Goal: Task Accomplishment & Management: Use online tool/utility

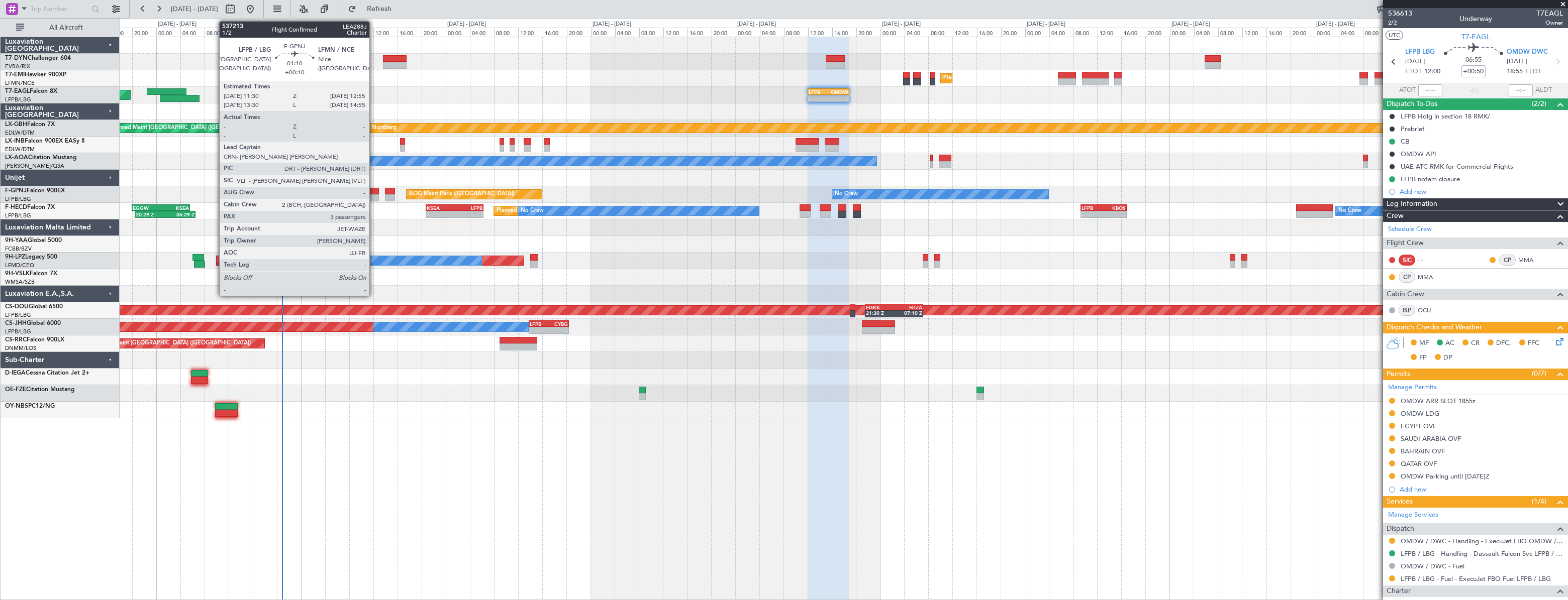
click at [374, 192] on div at bounding box center [374, 191] width 9 height 7
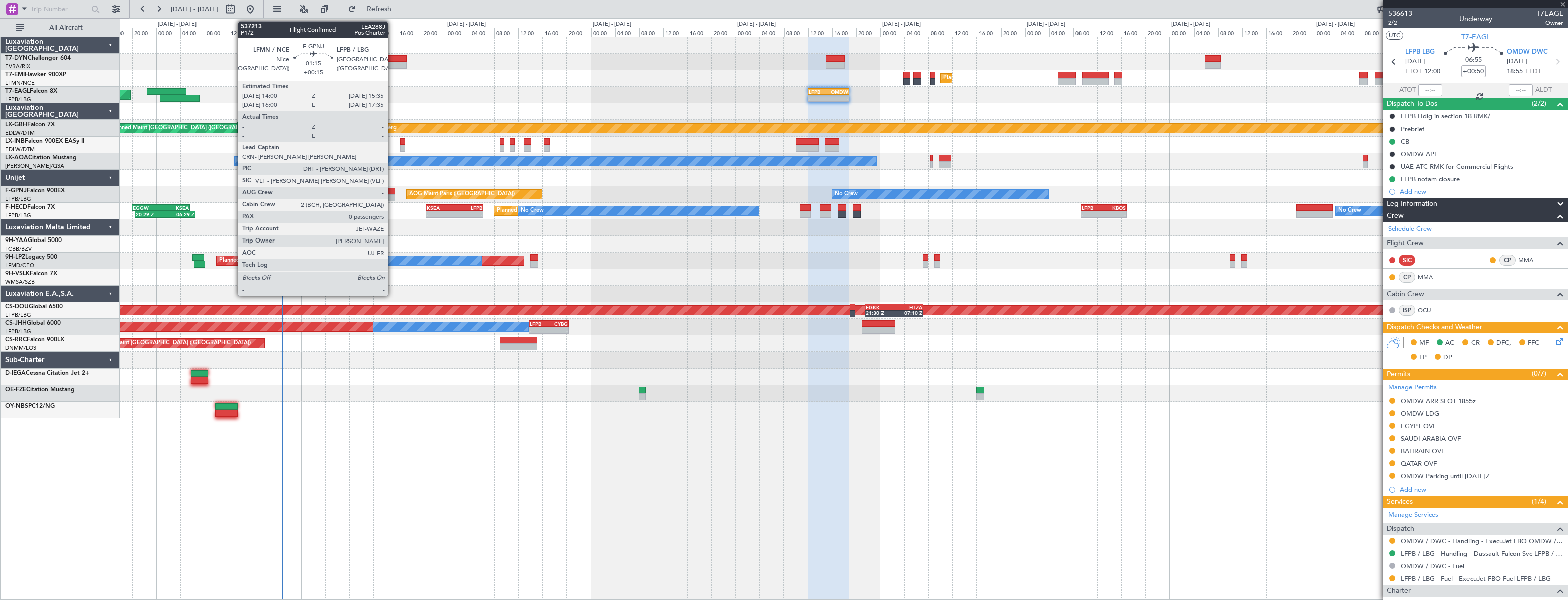
type input "+00:10"
type input "3"
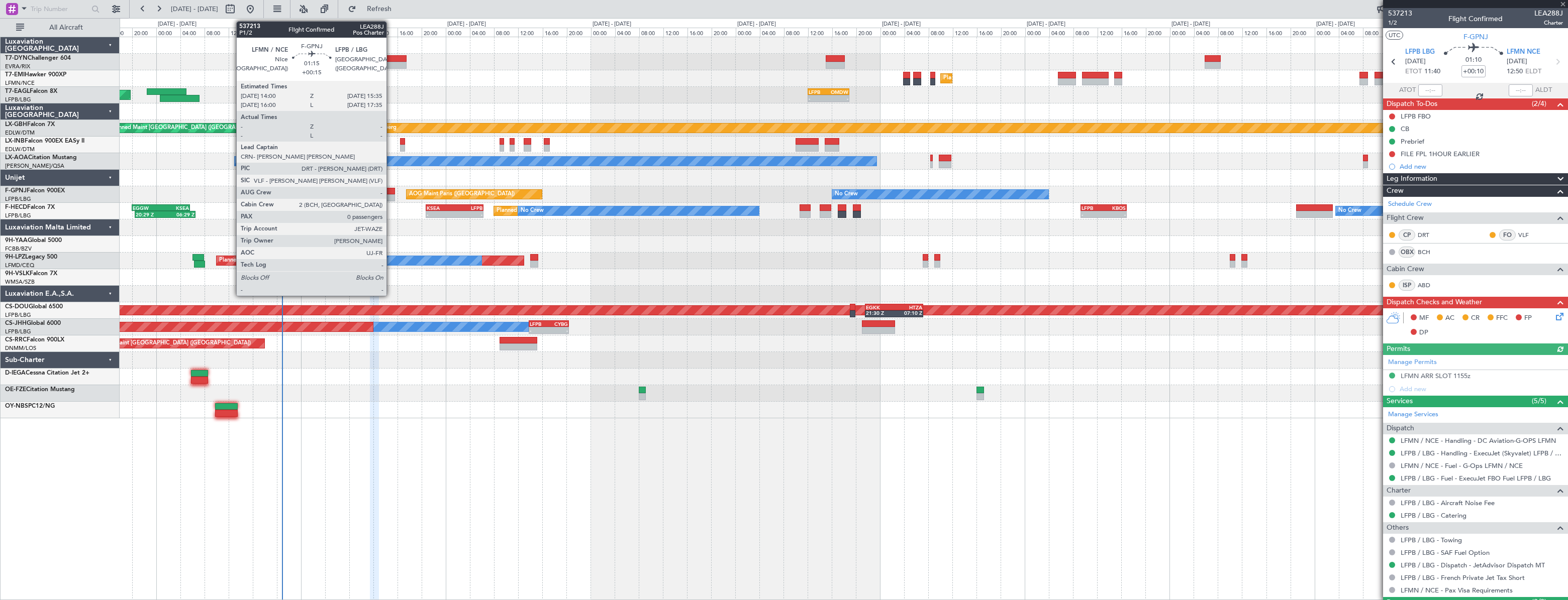
click at [391, 188] on div at bounding box center [390, 191] width 10 height 7
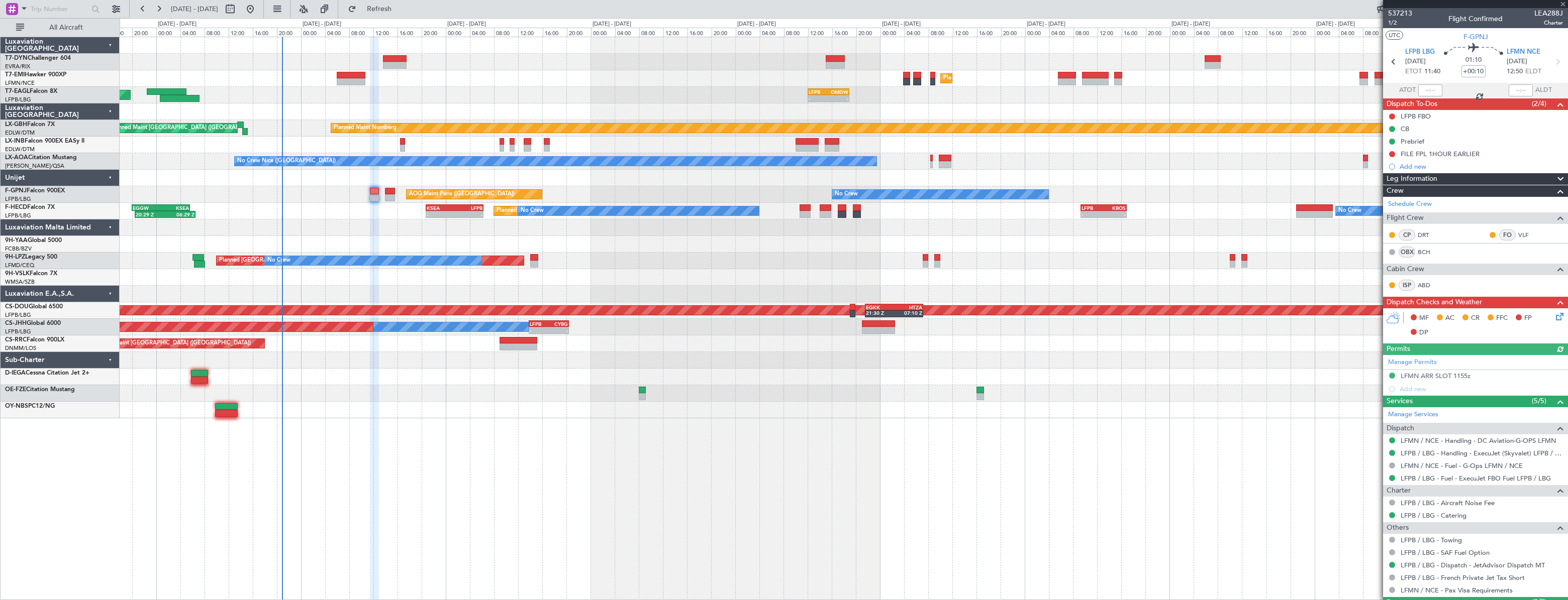
type input "+00:15"
type input "0"
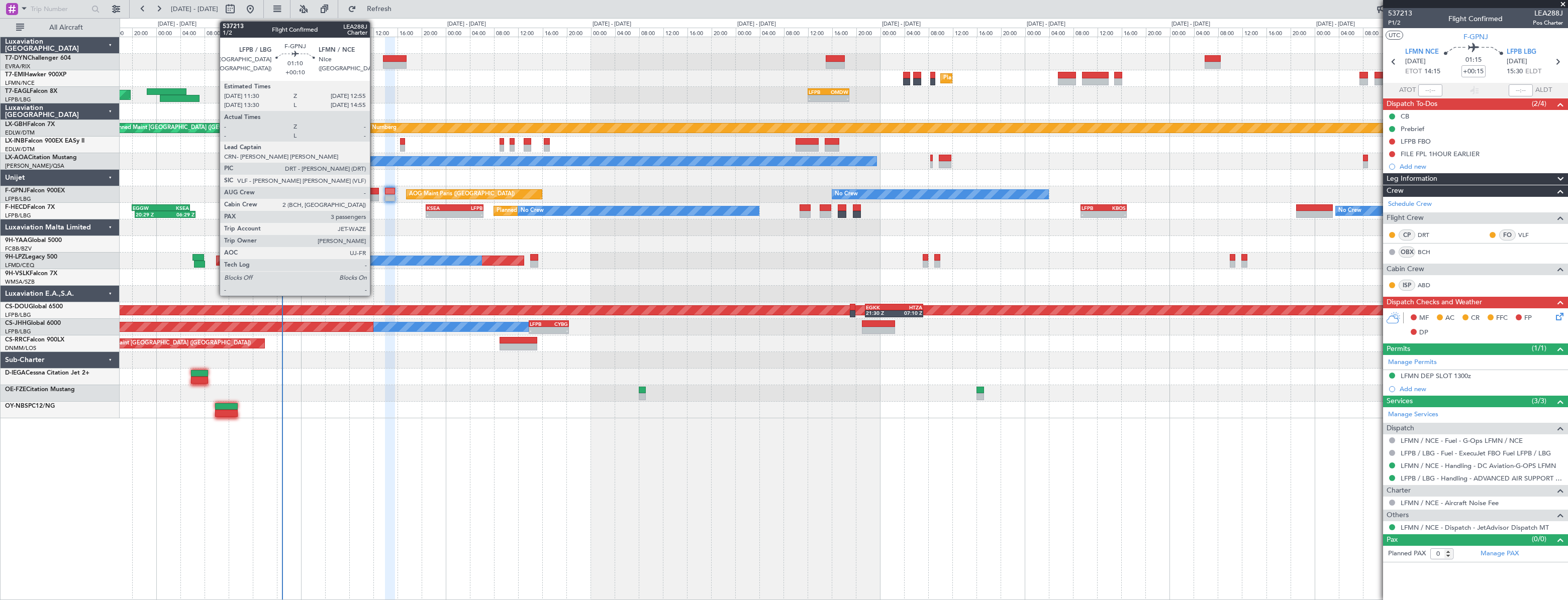
click at [375, 188] on div at bounding box center [374, 191] width 9 height 7
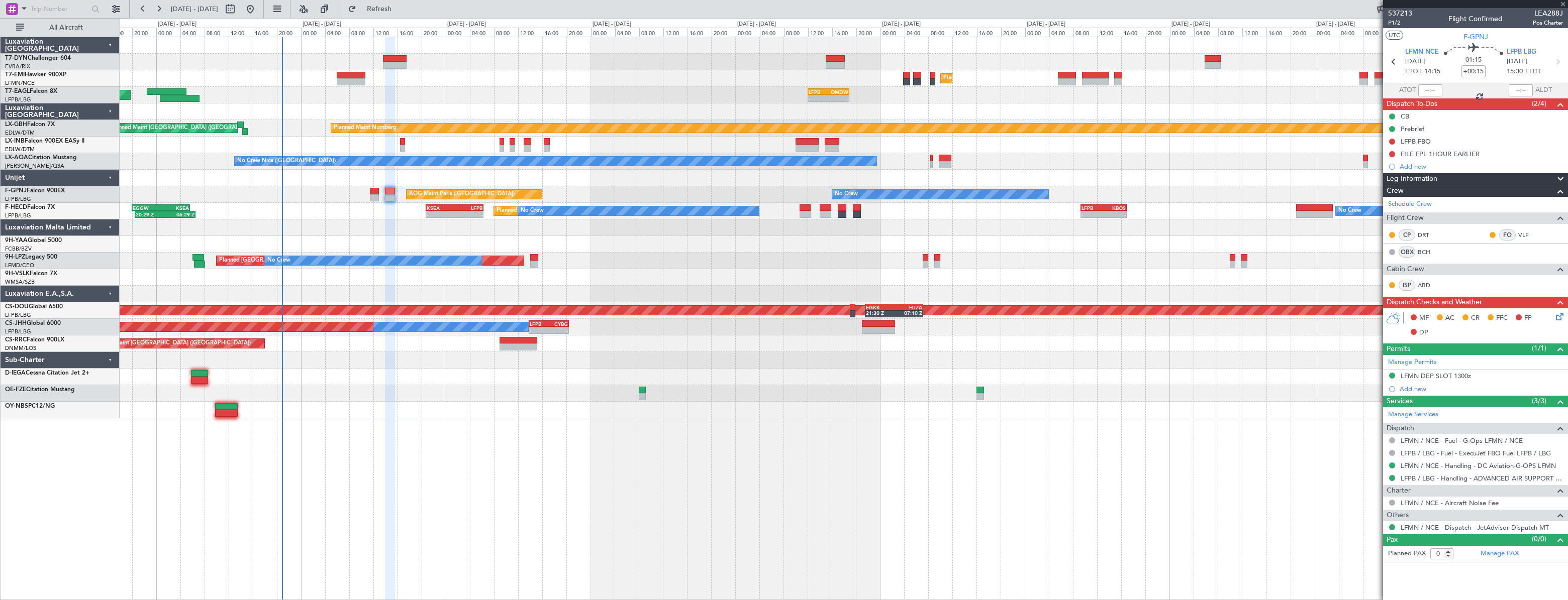
type input "+00:10"
type input "3"
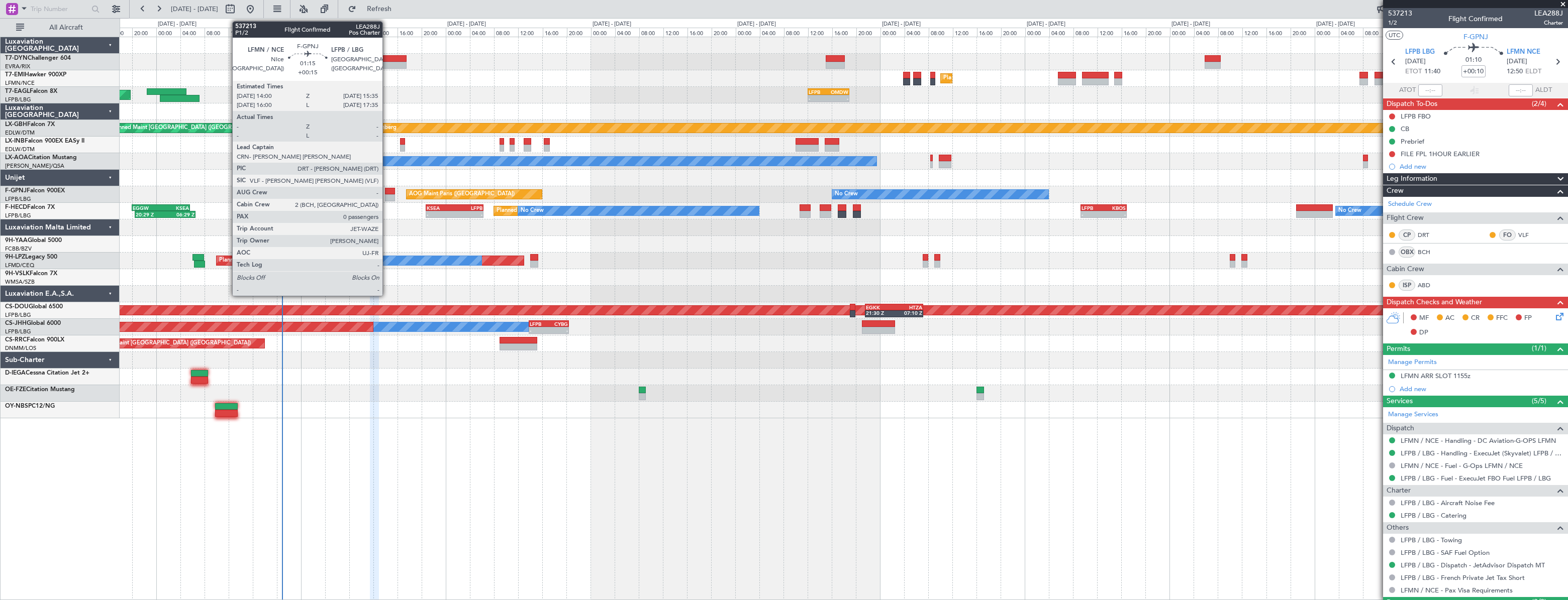
click at [387, 191] on div at bounding box center [390, 191] width 10 height 7
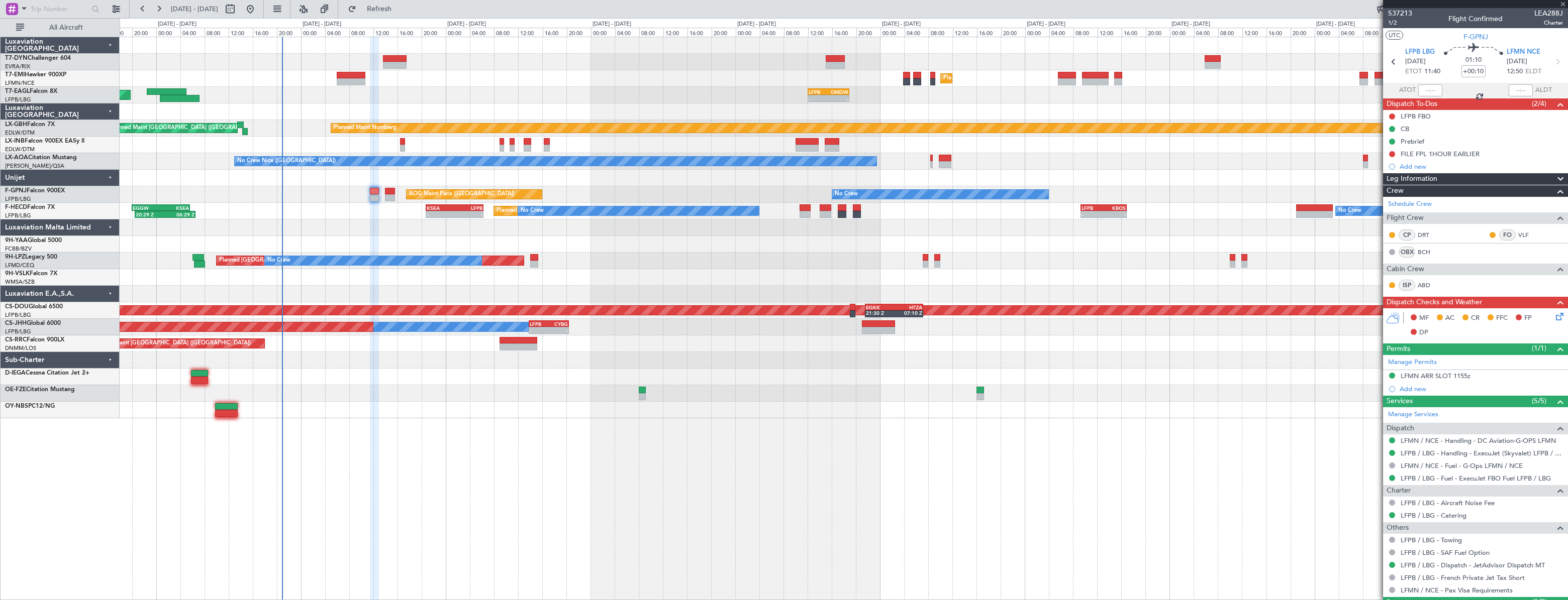
type input "+00:15"
type input "0"
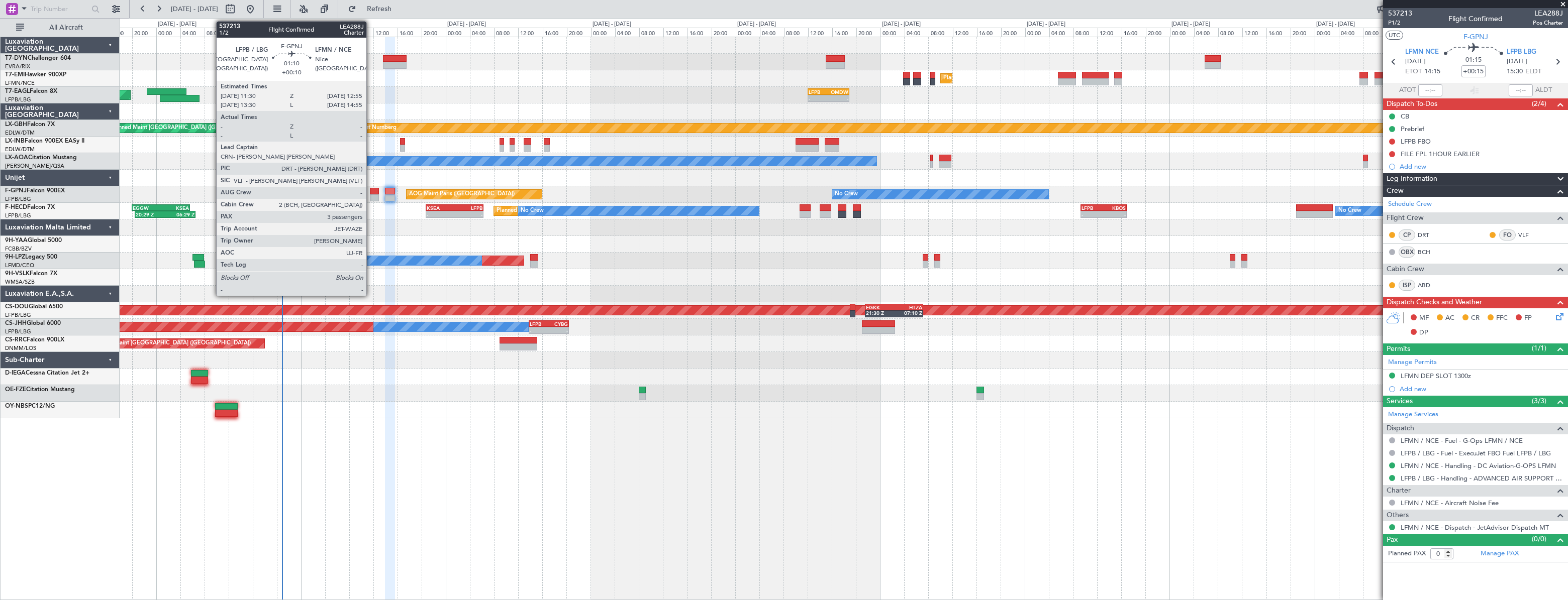
click at [371, 191] on div at bounding box center [374, 191] width 9 height 7
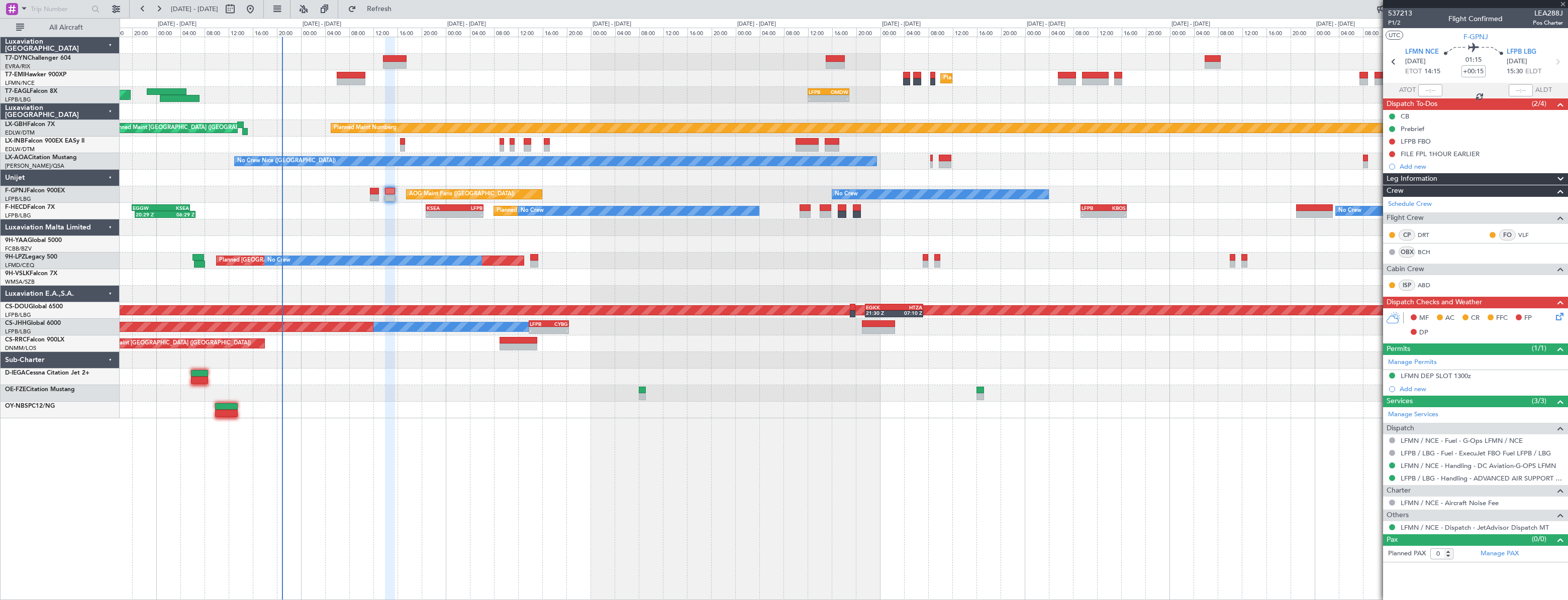
type input "+00:10"
type input "3"
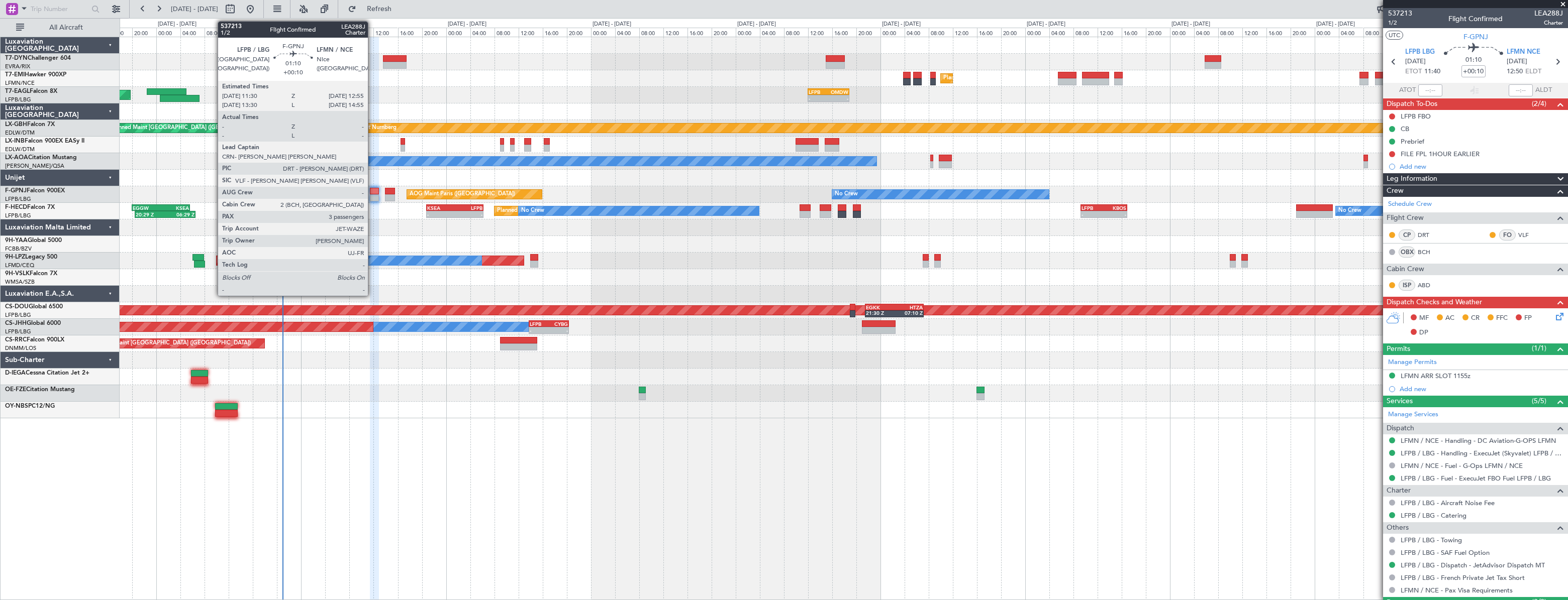
click at [373, 188] on div at bounding box center [374, 191] width 9 height 7
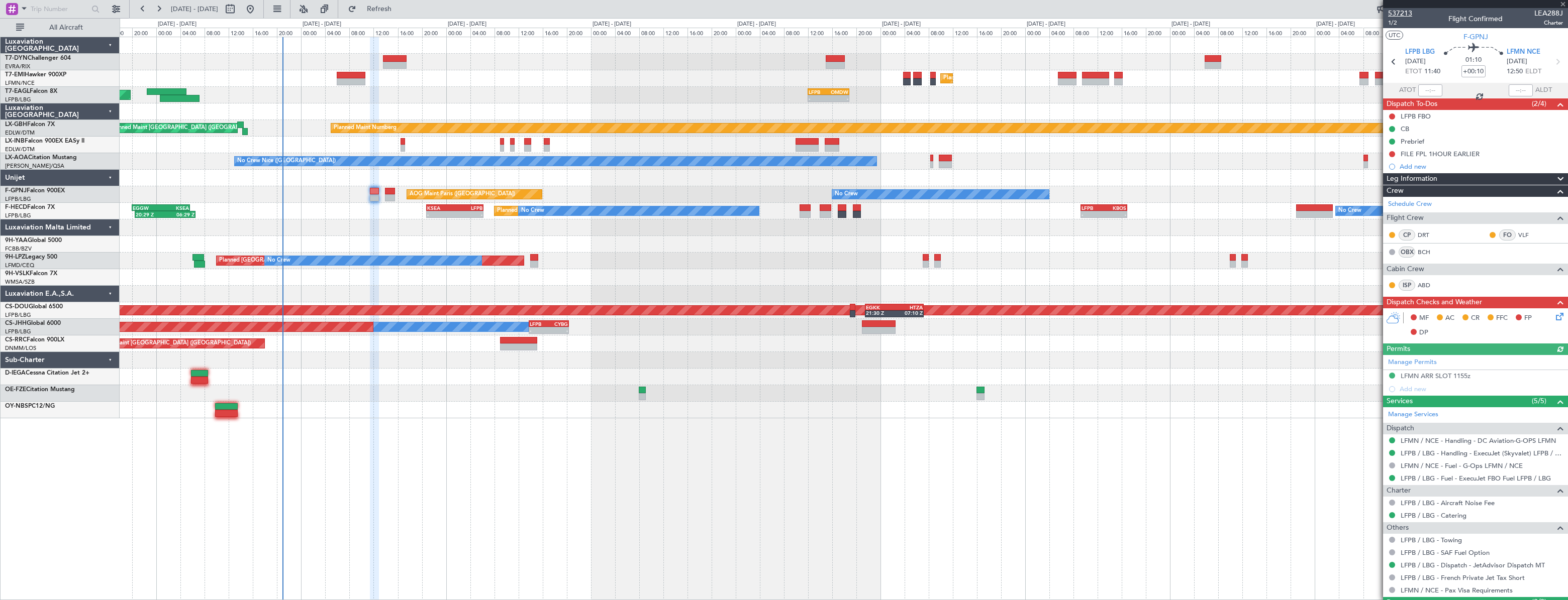
click at [1395, 10] on span "537213" at bounding box center [1399, 13] width 25 height 11
click at [1397, 12] on span "537213" at bounding box center [1399, 13] width 25 height 11
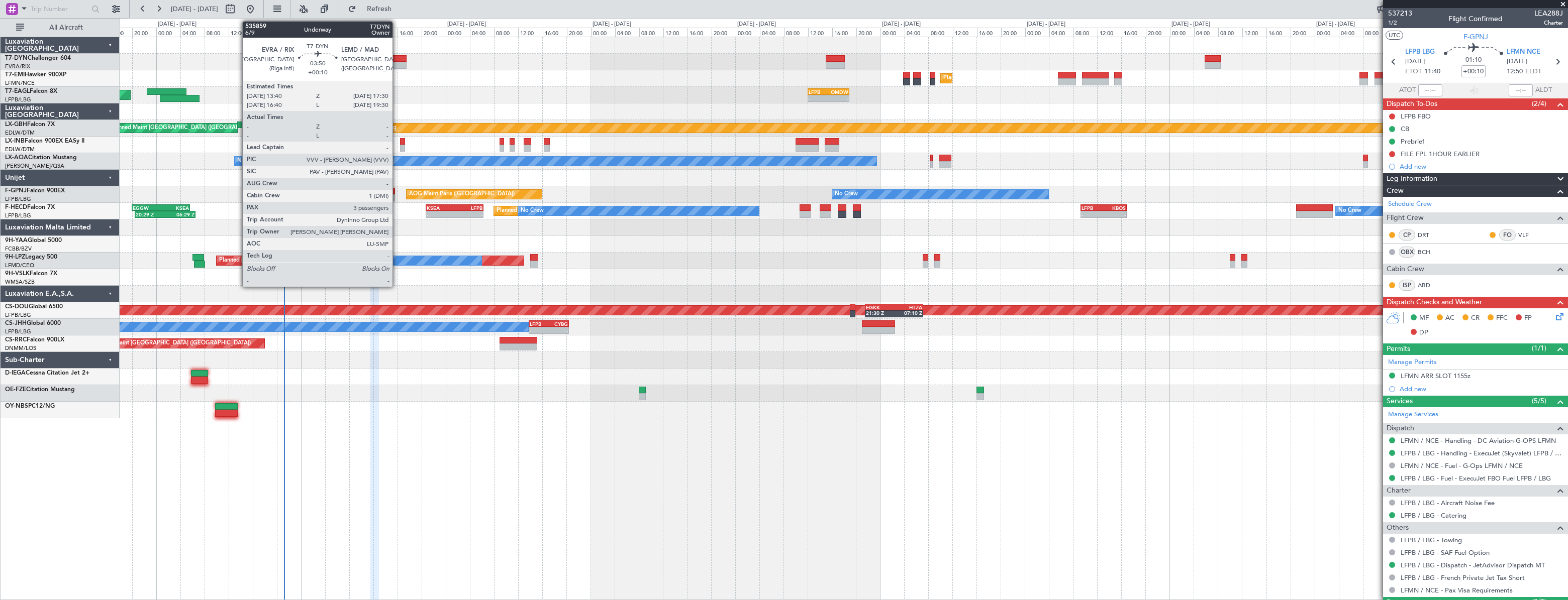
click at [397, 55] on div at bounding box center [394, 58] width 24 height 7
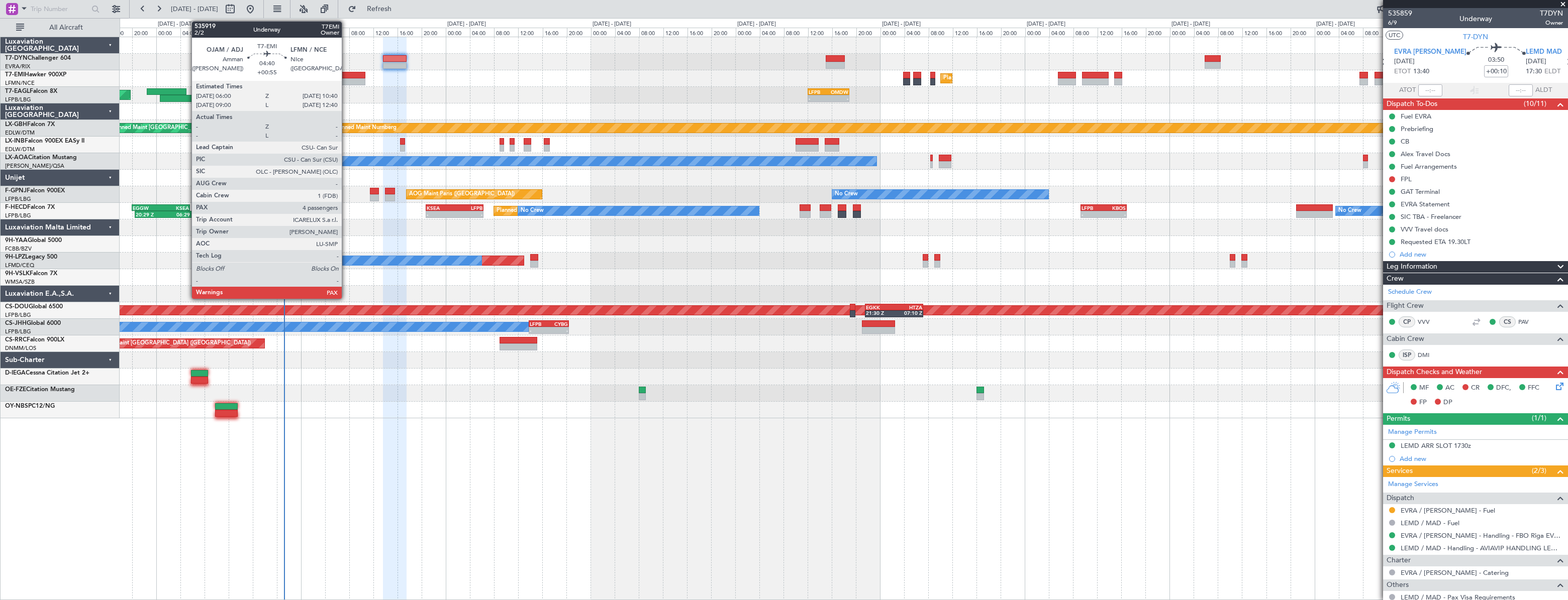
click at [346, 75] on div at bounding box center [350, 75] width 28 height 7
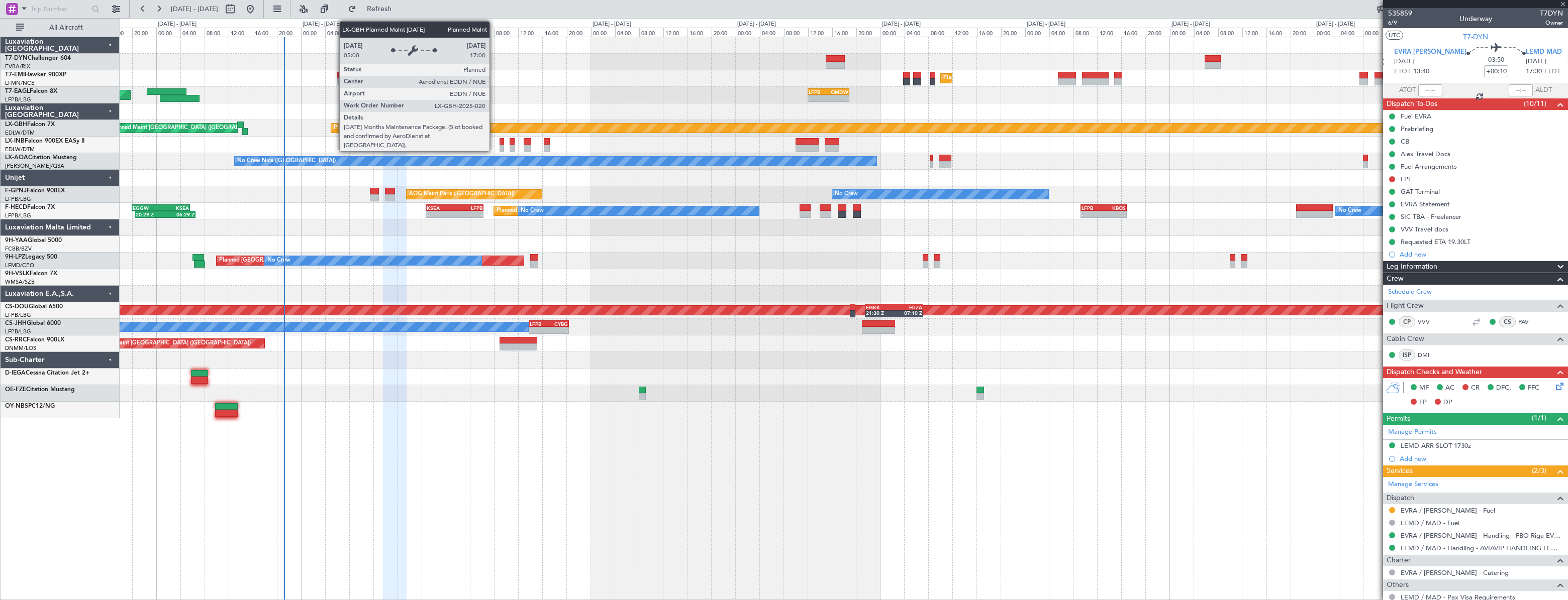
type input "+00:55"
type input "4"
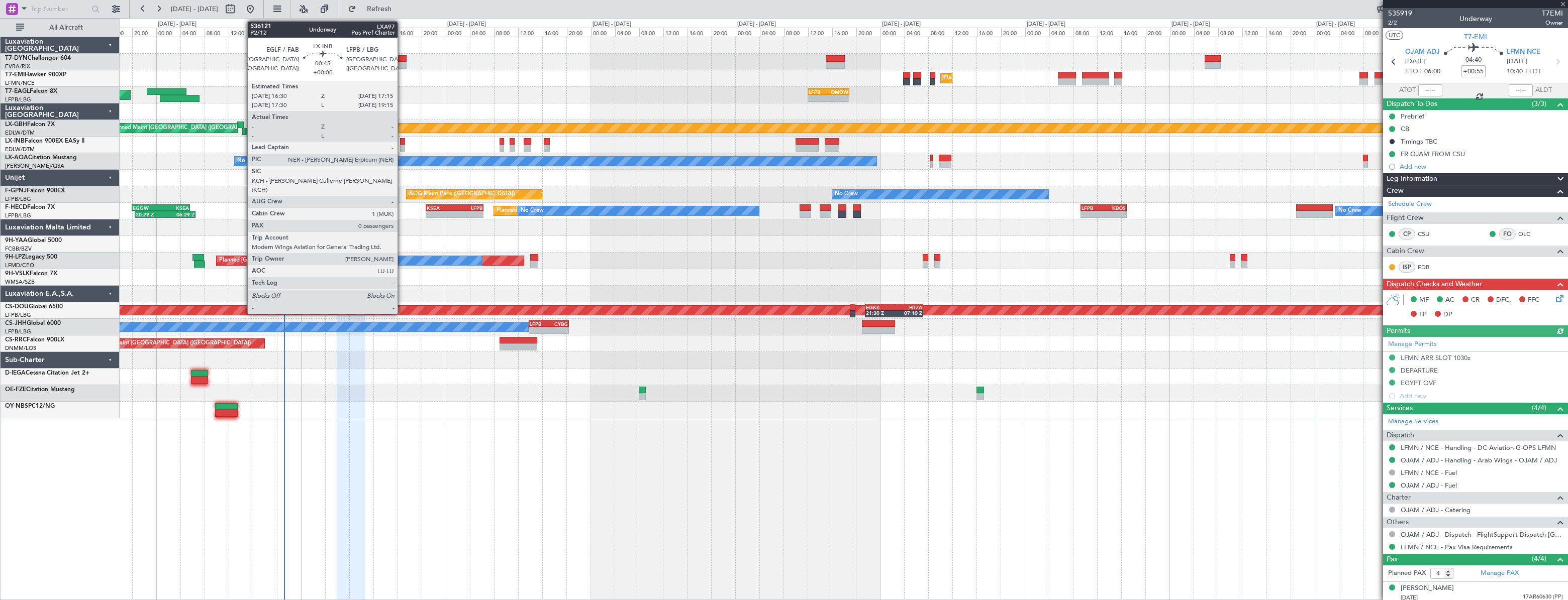
click at [402, 140] on div at bounding box center [402, 141] width 5 height 7
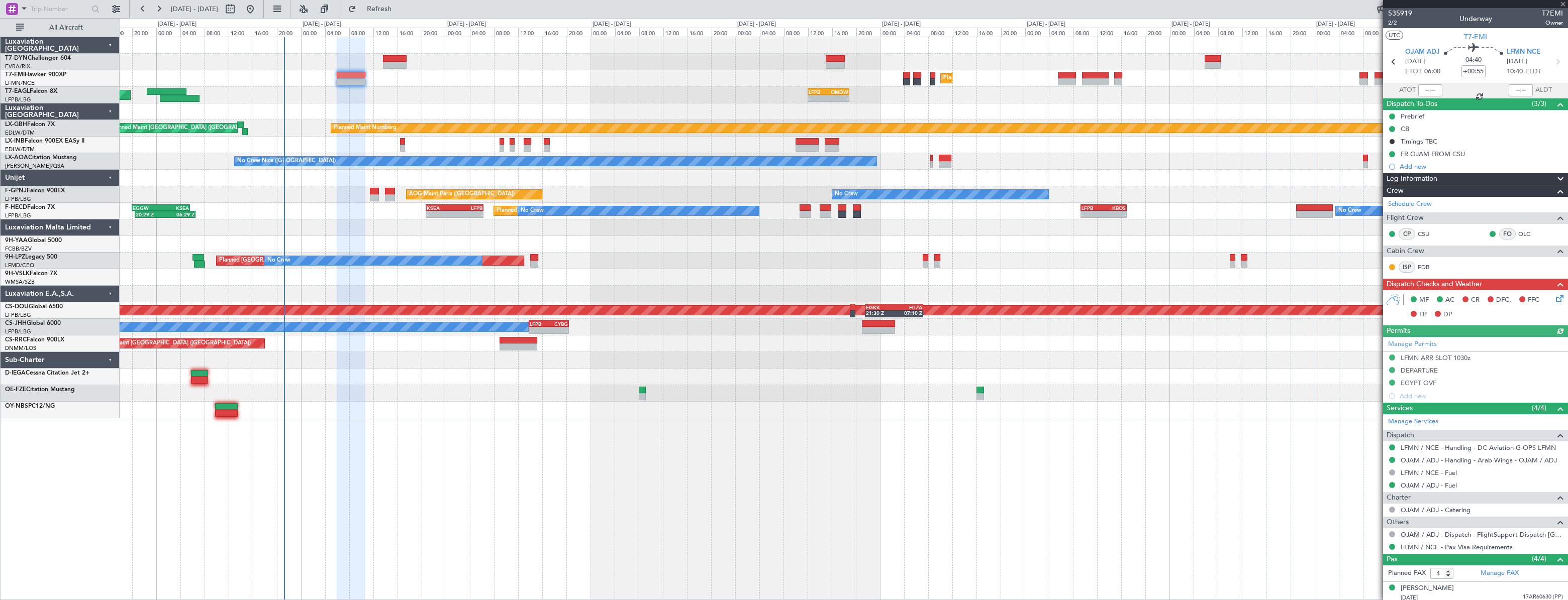
type input "0"
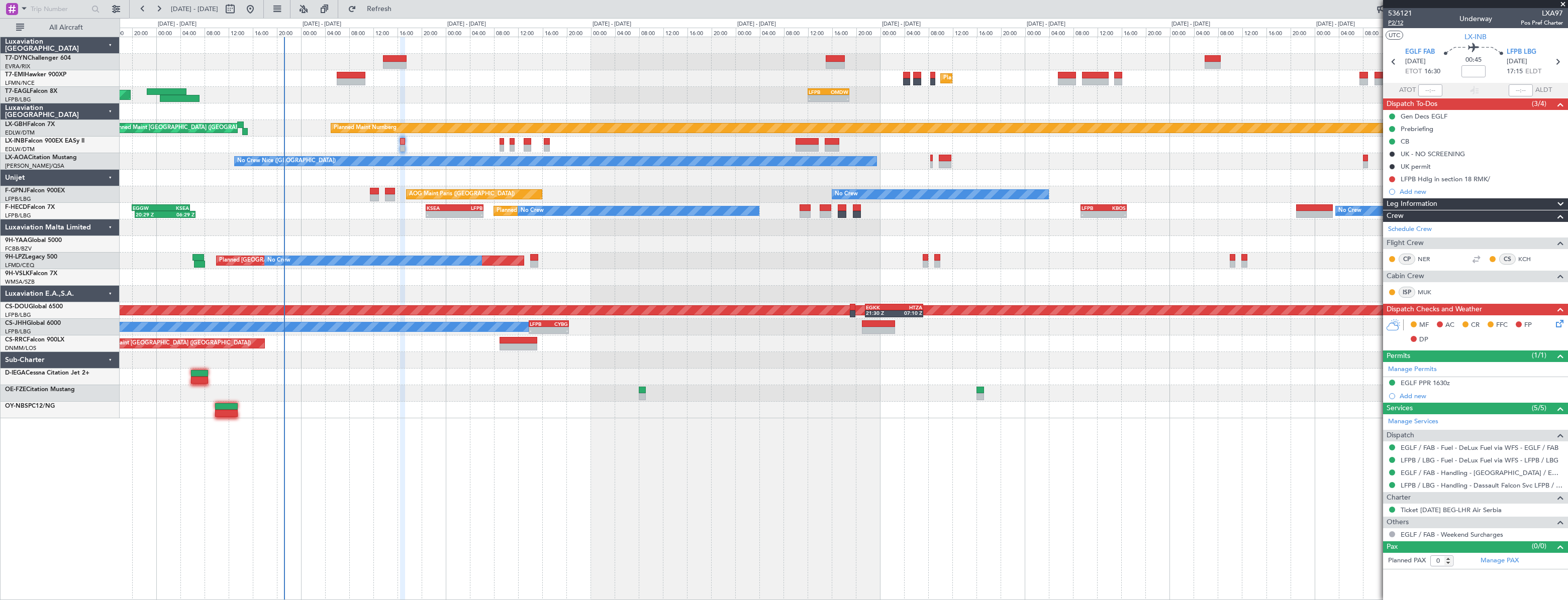
click at [1391, 24] on span "P2/12" at bounding box center [1399, 23] width 25 height 9
click at [1419, 473] on link "EGLF / FAB - Handling - [GEOGRAPHIC_DATA] / EGLF / FAB" at bounding box center [1482, 473] width 163 height 9
click at [1426, 487] on link "LFPB / LBG - Handling - Dassault Falcon Svc LFPB / LBG" at bounding box center [1482, 485] width 163 height 9
